Goal: Information Seeking & Learning: Learn about a topic

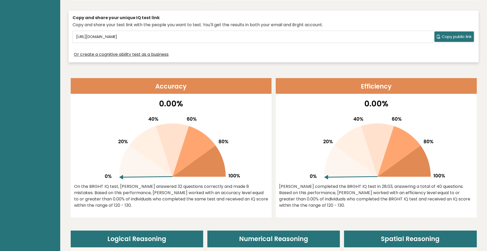
scroll to position [183, 0]
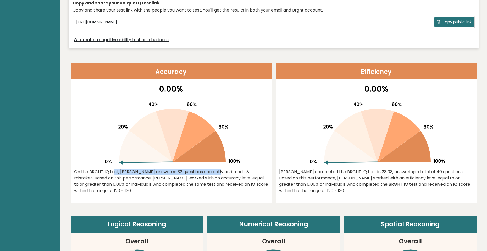
drag, startPoint x: 90, startPoint y: 170, endPoint x: 209, endPoint y: 172, distance: 119.1
click at [208, 174] on div "On the BRGHT IQ test, [PERSON_NAME] answered 32 questions correctly and made 8 …" at bounding box center [171, 180] width 194 height 25
drag, startPoint x: 209, startPoint y: 172, endPoint x: 200, endPoint y: 175, distance: 9.3
click at [209, 172] on div "On the BRGHT IQ test, [PERSON_NAME] answered 32 questions correctly and made 8 …" at bounding box center [171, 180] width 194 height 25
drag, startPoint x: 154, startPoint y: 174, endPoint x: 192, endPoint y: 173, distance: 38.2
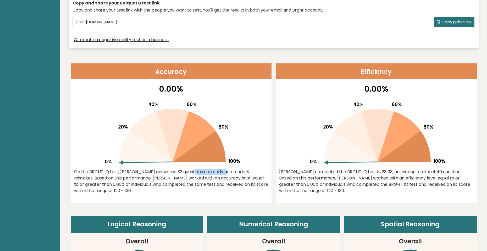
click at [192, 173] on div "On the BRGHT IQ test, [PERSON_NAME] answered 32 questions correctly and made 8 …" at bounding box center [171, 180] width 194 height 25
click at [193, 172] on div "On the BRGHT IQ test, [PERSON_NAME] answered 32 questions correctly and made 8 …" at bounding box center [171, 180] width 194 height 25
drag, startPoint x: 194, startPoint y: 171, endPoint x: 207, endPoint y: 168, distance: 12.7
click at [205, 168] on div "On the BRGHT IQ test, [PERSON_NAME] answered 32 questions correctly and made 8 …" at bounding box center [171, 180] width 194 height 25
drag, startPoint x: 208, startPoint y: 168, endPoint x: 231, endPoint y: 167, distance: 23.0
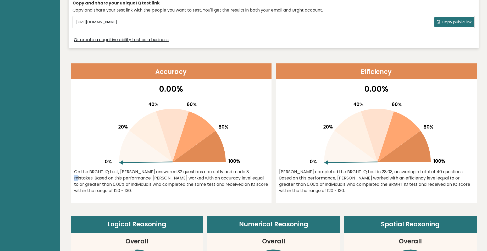
click at [210, 168] on div "0.00% On the BRGHT IQ test, [PERSON_NAME] answered 32 questions correctly and m…" at bounding box center [171, 143] width 201 height 120
drag, startPoint x: 232, startPoint y: 167, endPoint x: 238, endPoint y: 167, distance: 5.8
click at [236, 167] on div "0.00% On the BRGHT IQ test, [PERSON_NAME] answered 32 questions correctly and m…" at bounding box center [171, 143] width 201 height 120
drag, startPoint x: 240, startPoint y: 167, endPoint x: 181, endPoint y: 171, distance: 59.3
click at [240, 167] on div "0.00% On the BRGHT IQ test, [PERSON_NAME] answered 32 questions correctly and m…" at bounding box center [171, 143] width 201 height 120
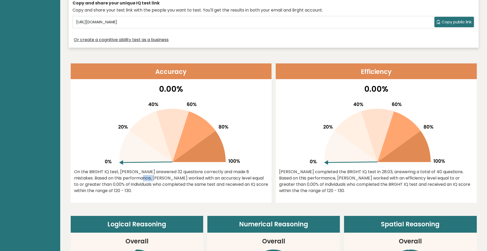
drag, startPoint x: 89, startPoint y: 178, endPoint x: 131, endPoint y: 177, distance: 41.9
click at [127, 177] on div "On the BRGHT IQ test, [PERSON_NAME] answered 32 questions correctly and made 8 …" at bounding box center [171, 180] width 194 height 25
drag, startPoint x: 135, startPoint y: 176, endPoint x: 154, endPoint y: 175, distance: 18.6
click at [138, 175] on div "On the BRGHT IQ test, [PERSON_NAME] answered 32 questions correctly and made 8 …" at bounding box center [171, 180] width 194 height 25
drag, startPoint x: 154, startPoint y: 175, endPoint x: 156, endPoint y: 175, distance: 2.6
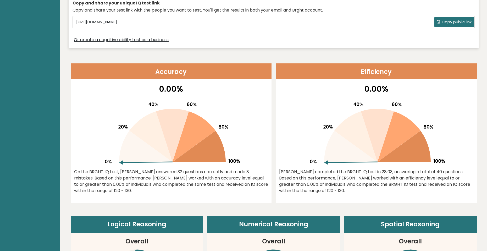
click at [156, 175] on div "On the BRGHT IQ test, [PERSON_NAME] answered 32 questions correctly and made 8 …" at bounding box center [171, 180] width 194 height 25
click at [121, 184] on div "On the BRGHT IQ test, [PERSON_NAME] answered 32 questions correctly and made 8 …" at bounding box center [171, 180] width 194 height 25
drag, startPoint x: 131, startPoint y: 179, endPoint x: 185, endPoint y: 177, distance: 54.7
click at [185, 177] on div "On the BRGHT IQ test, [PERSON_NAME] answered 32 questions correctly and made 8 …" at bounding box center [171, 180] width 194 height 25
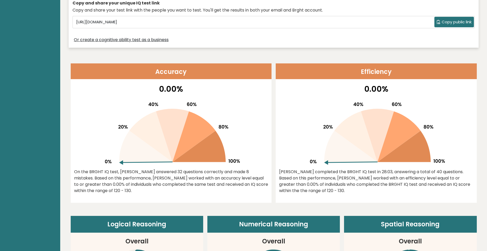
drag, startPoint x: 204, startPoint y: 179, endPoint x: 204, endPoint y: 187, distance: 7.9
click at [201, 187] on div "On the BRGHT IQ test, [PERSON_NAME] answered 32 questions correctly and made 8 …" at bounding box center [171, 180] width 194 height 25
drag, startPoint x: 204, startPoint y: 187, endPoint x: 208, endPoint y: 187, distance: 4.7
click at [204, 187] on div "On the BRGHT IQ test, [PERSON_NAME] answered 32 questions correctly and made 8 …" at bounding box center [171, 180] width 194 height 25
drag, startPoint x: 291, startPoint y: 174, endPoint x: 305, endPoint y: 184, distance: 16.8
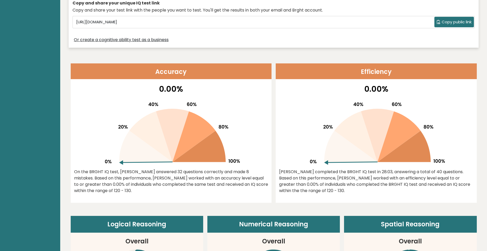
click at [294, 175] on div "[PERSON_NAME] completed the BRGHT IQ test in 28:03, answering a total of 40 que…" at bounding box center [376, 180] width 194 height 25
click at [307, 191] on div "[PERSON_NAME] completed the BRGHT IQ test in 28:03, answering a total of 40 que…" at bounding box center [376, 180] width 194 height 25
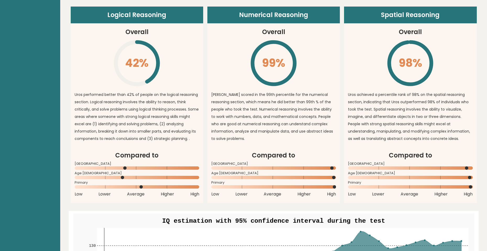
scroll to position [392, 0]
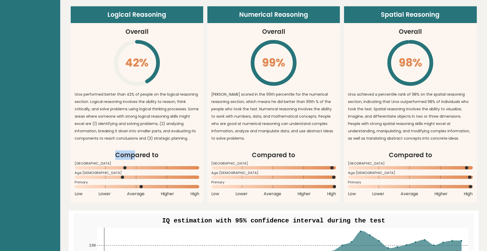
drag, startPoint x: 117, startPoint y: 158, endPoint x: 137, endPoint y: 157, distance: 19.4
click at [137, 157] on h2 "Compared to" at bounding box center [137, 154] width 125 height 9
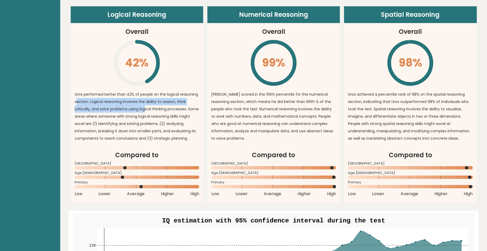
drag, startPoint x: 107, startPoint y: 100, endPoint x: 146, endPoint y: 106, distance: 39.1
click at [146, 106] on p "Uros performed better than 42% of people on the logical reasoning section. Logi…" at bounding box center [137, 116] width 125 height 51
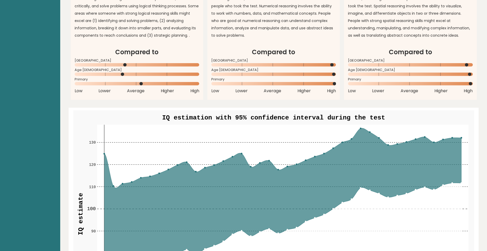
scroll to position [523, 0]
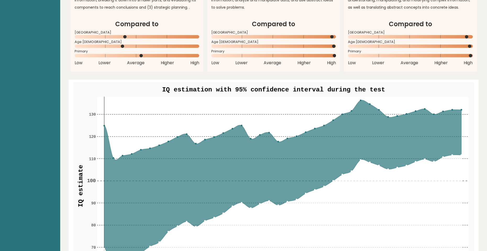
drag, startPoint x: 261, startPoint y: 84, endPoint x: 281, endPoint y: 86, distance: 20.5
click at [280, 87] on g "60 60 70 70 80 80 90 90 100 100 110 110 120 120 130 130 1 5 10 15 20 25 30 35 4…" at bounding box center [273, 189] width 401 height 214
click at [281, 86] on text "IQ estimation with 95% confidence interval during the test" at bounding box center [273, 89] width 223 height 7
drag, startPoint x: 257, startPoint y: 89, endPoint x: 299, endPoint y: 90, distance: 41.9
click at [299, 90] on text "IQ estimation with 95% confidence interval during the test" at bounding box center [273, 89] width 223 height 7
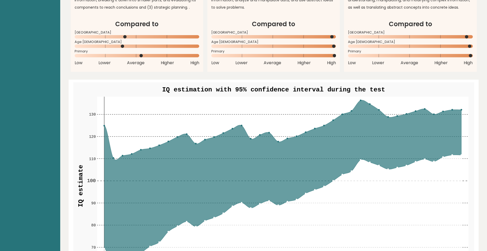
click at [299, 89] on text "IQ estimation with 95% confidence interval during the test" at bounding box center [273, 89] width 223 height 7
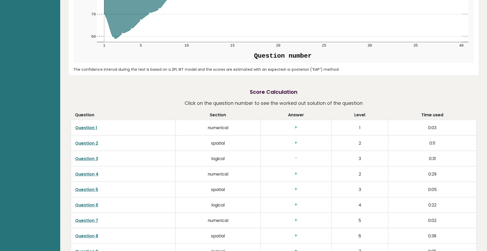
scroll to position [759, 0]
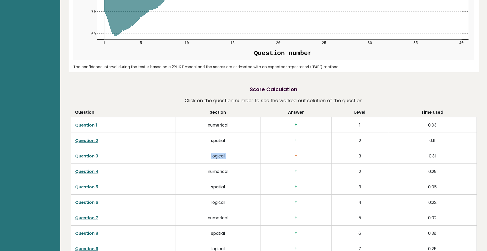
drag, startPoint x: 190, startPoint y: 155, endPoint x: 279, endPoint y: 155, distance: 89.0
click at [282, 155] on tr "Question 3 logical - 3 0:31" at bounding box center [274, 155] width 406 height 15
drag, startPoint x: 278, startPoint y: 155, endPoint x: 269, endPoint y: 152, distance: 8.8
click at [278, 155] on h3 "-" at bounding box center [296, 155] width 62 height 5
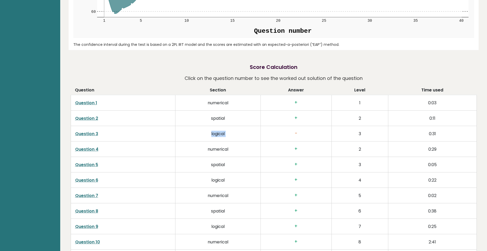
scroll to position [811, 0]
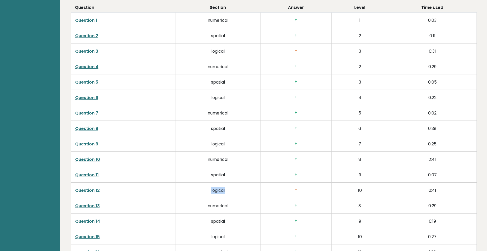
drag, startPoint x: 206, startPoint y: 189, endPoint x: 232, endPoint y: 187, distance: 26.0
click at [233, 187] on td "logical" at bounding box center [217, 189] width 85 height 15
drag, startPoint x: 232, startPoint y: 187, endPoint x: 231, endPoint y: 174, distance: 13.1
click at [232, 187] on td "logical" at bounding box center [217, 189] width 85 height 15
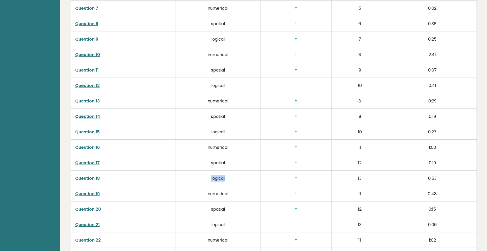
drag, startPoint x: 206, startPoint y: 178, endPoint x: 245, endPoint y: 171, distance: 39.2
click at [254, 173] on td "logical" at bounding box center [217, 177] width 85 height 15
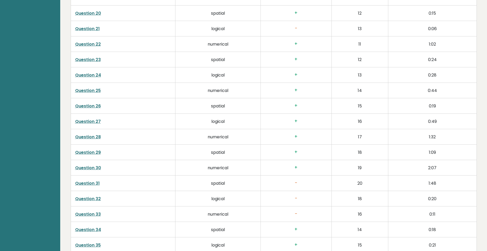
scroll to position [1177, 0]
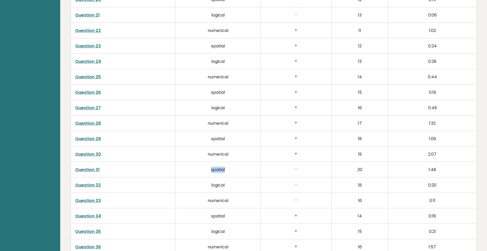
drag, startPoint x: 232, startPoint y: 166, endPoint x: 208, endPoint y: 171, distance: 24.7
click at [205, 171] on td "spatial" at bounding box center [217, 169] width 85 height 15
click at [222, 169] on td "spatial" at bounding box center [217, 169] width 85 height 15
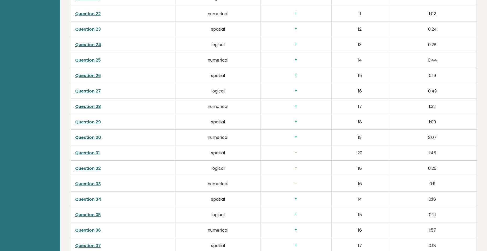
scroll to position [1203, 0]
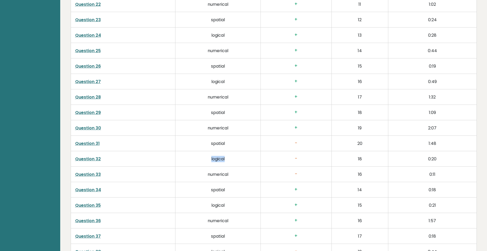
click at [204, 162] on td "logical" at bounding box center [217, 158] width 85 height 15
drag, startPoint x: 222, startPoint y: 164, endPoint x: 223, endPoint y: 167, distance: 3.6
click at [222, 165] on td "logical" at bounding box center [217, 158] width 85 height 15
drag, startPoint x: 234, startPoint y: 172, endPoint x: 205, endPoint y: 173, distance: 28.8
click at [202, 173] on td "numerical" at bounding box center [217, 173] width 85 height 15
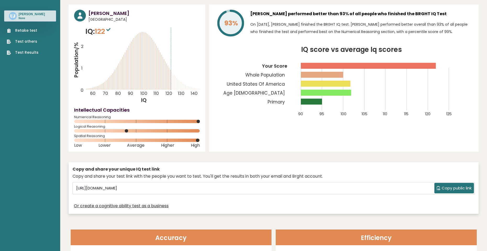
scroll to position [0, 0]
